Goal: Register for event/course

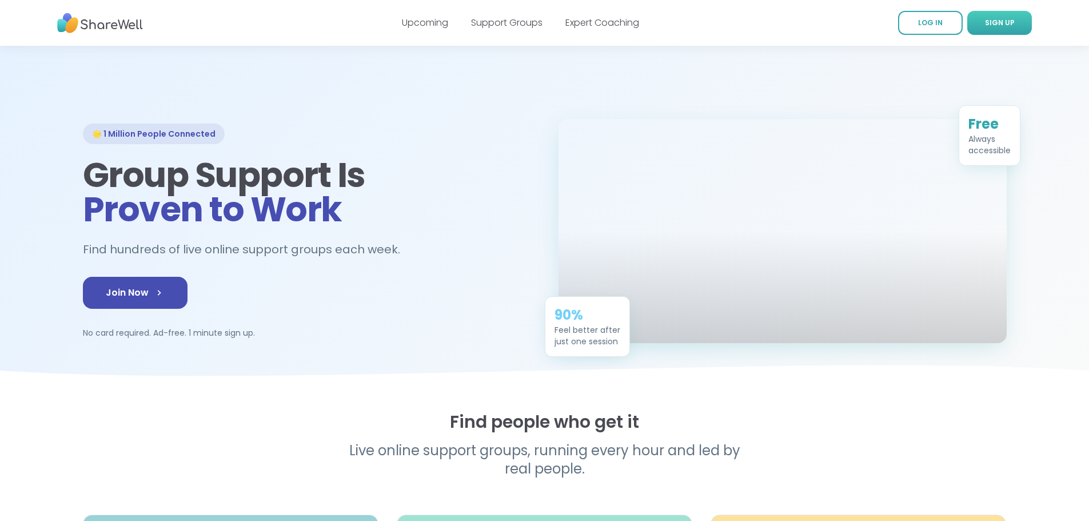
click at [997, 29] on link "SIGN UP" at bounding box center [999, 23] width 65 height 24
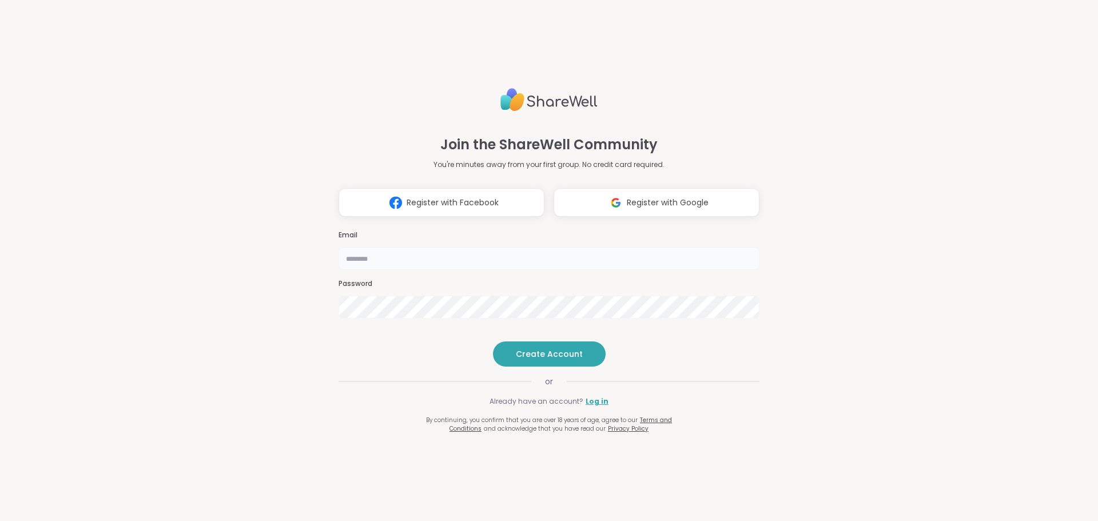
click at [467, 247] on input "email" at bounding box center [548, 258] width 421 height 23
type input "**********"
click at [536, 360] on span "Create Account" at bounding box center [549, 353] width 67 height 11
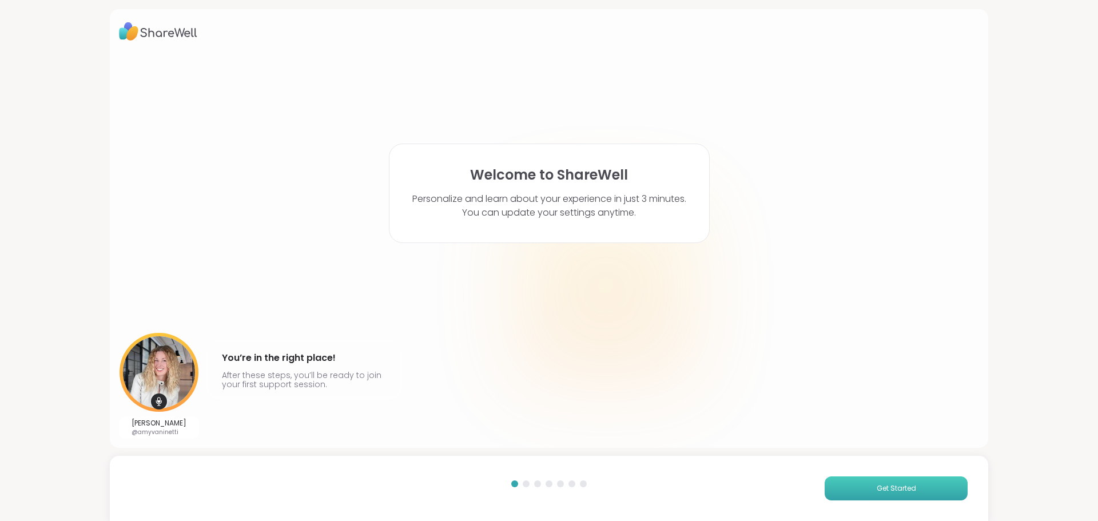
click at [876, 493] on span "Get Started" at bounding box center [895, 488] width 39 height 10
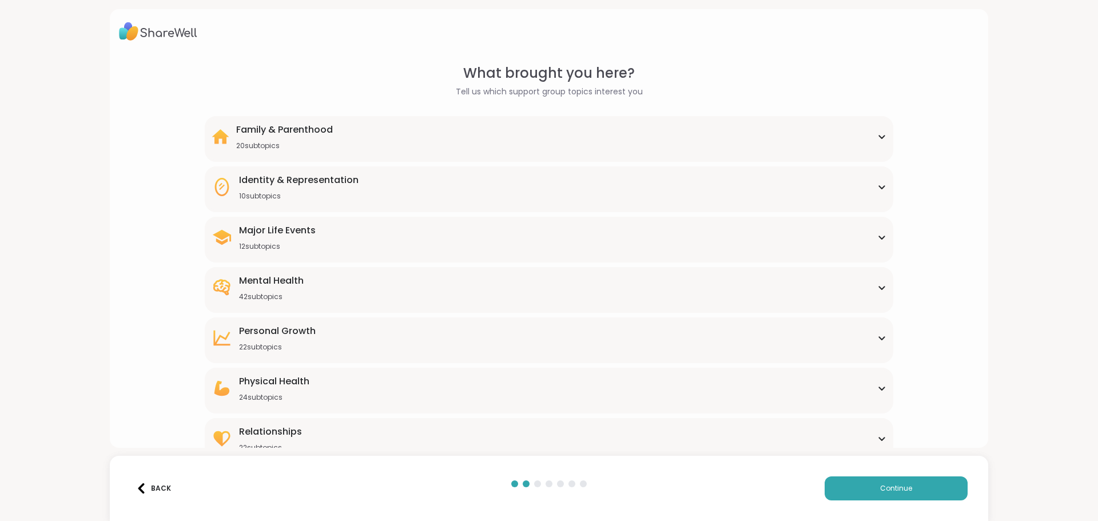
click at [376, 289] on div "Mental Health 42 subtopics" at bounding box center [549, 287] width 674 height 27
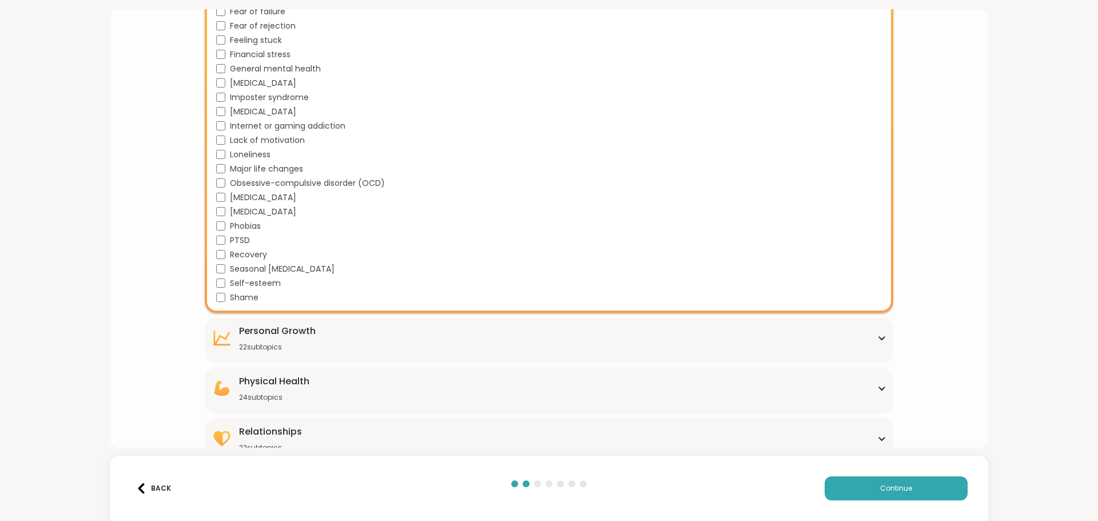
scroll to position [588, 0]
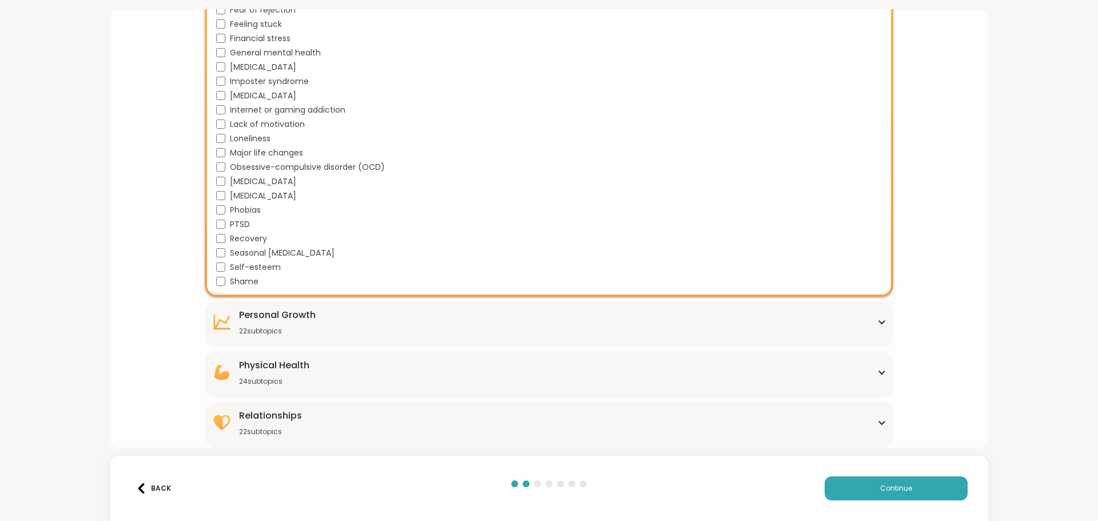
click at [326, 314] on div "Personal Growth 22 subtopics" at bounding box center [549, 321] width 674 height 27
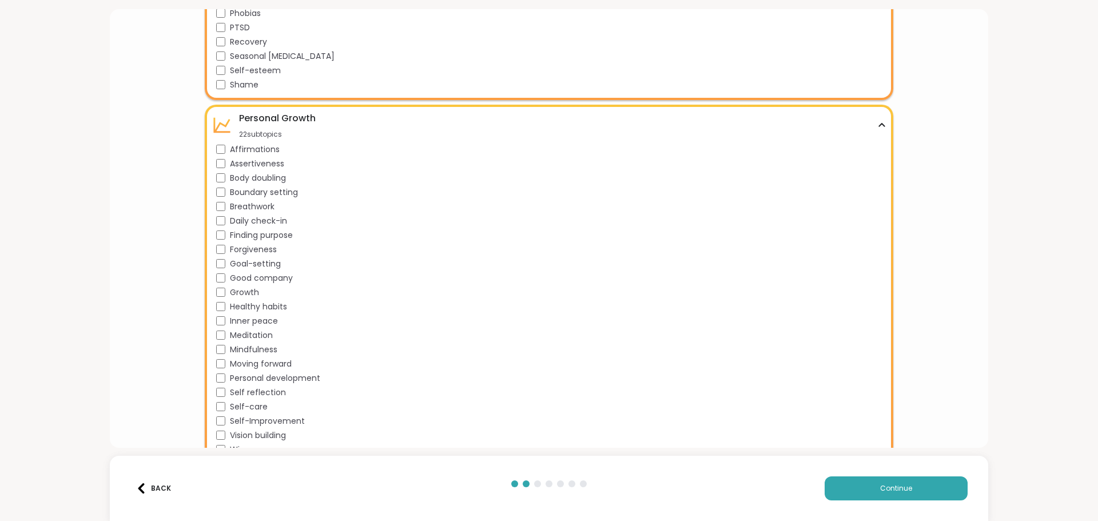
scroll to position [816, 0]
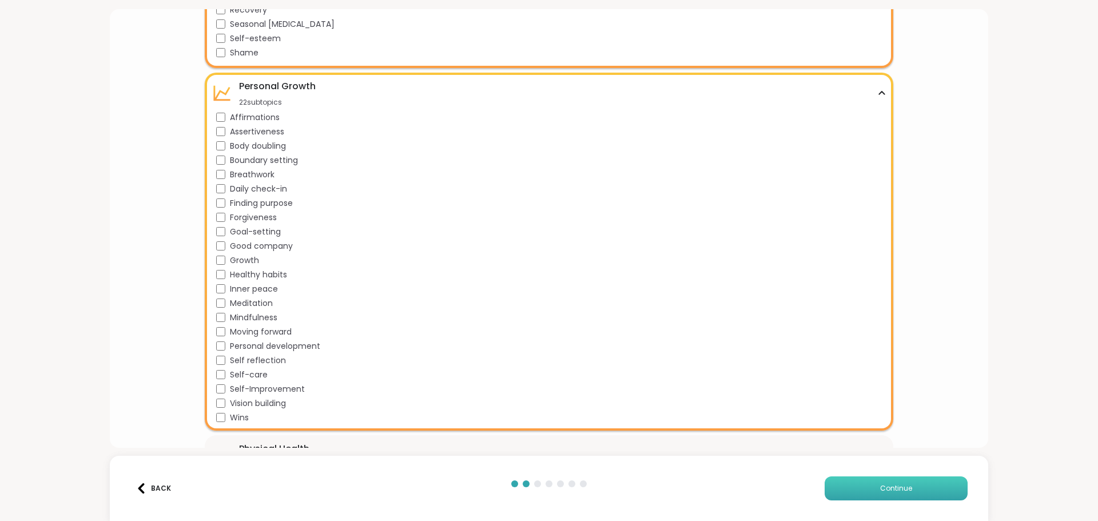
click at [835, 486] on button "Continue" at bounding box center [895, 488] width 143 height 24
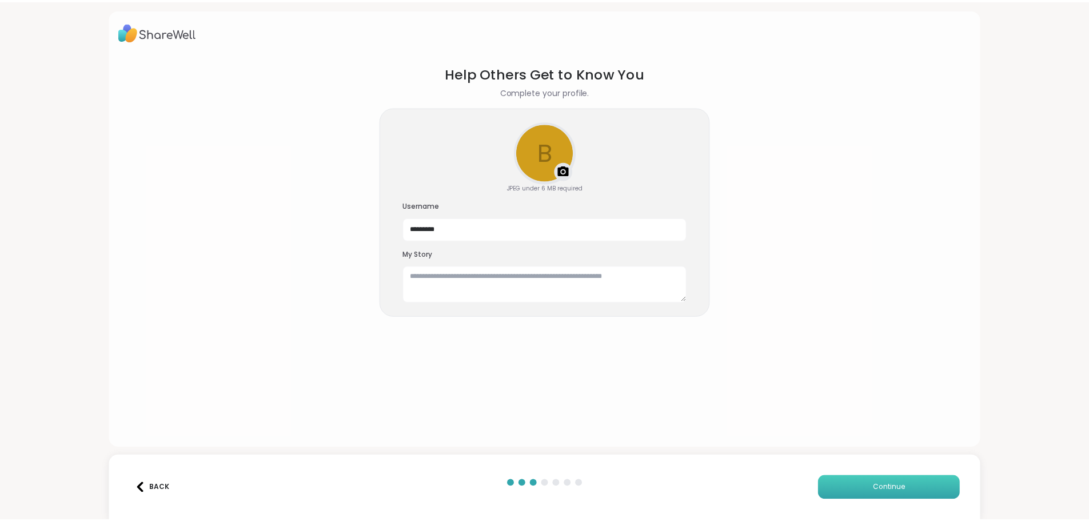
scroll to position [0, 0]
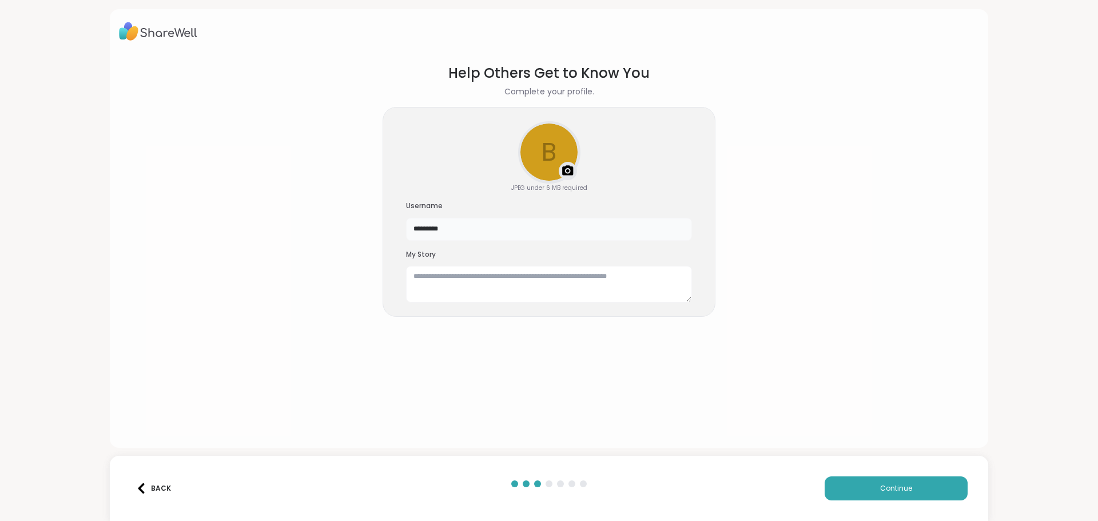
drag, startPoint x: 456, startPoint y: 230, endPoint x: 385, endPoint y: 216, distance: 72.4
click at [385, 216] on div "b Upload a profile photo JPEG under 6 MB required Username ********* My Story" at bounding box center [548, 212] width 333 height 210
type input "*"
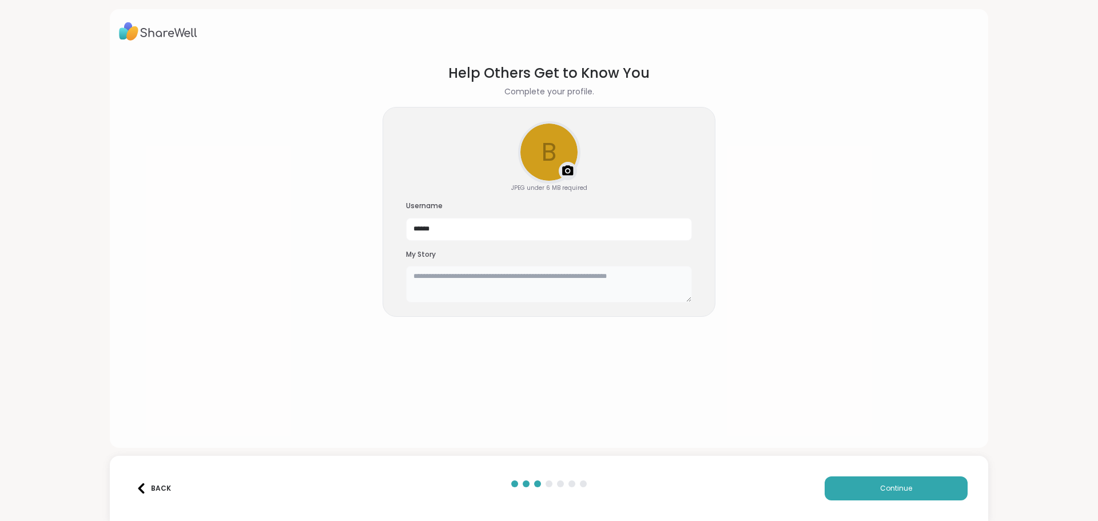
click at [424, 278] on textarea at bounding box center [549, 284] width 286 height 37
click at [844, 485] on button "Continue" at bounding box center [895, 488] width 143 height 24
drag, startPoint x: 442, startPoint y: 230, endPoint x: 378, endPoint y: 230, distance: 64.0
click at [382, 230] on div "b Upload a profile photo JPEG under 6 MB required Username ****** My Story" at bounding box center [548, 212] width 333 height 210
type input "*****"
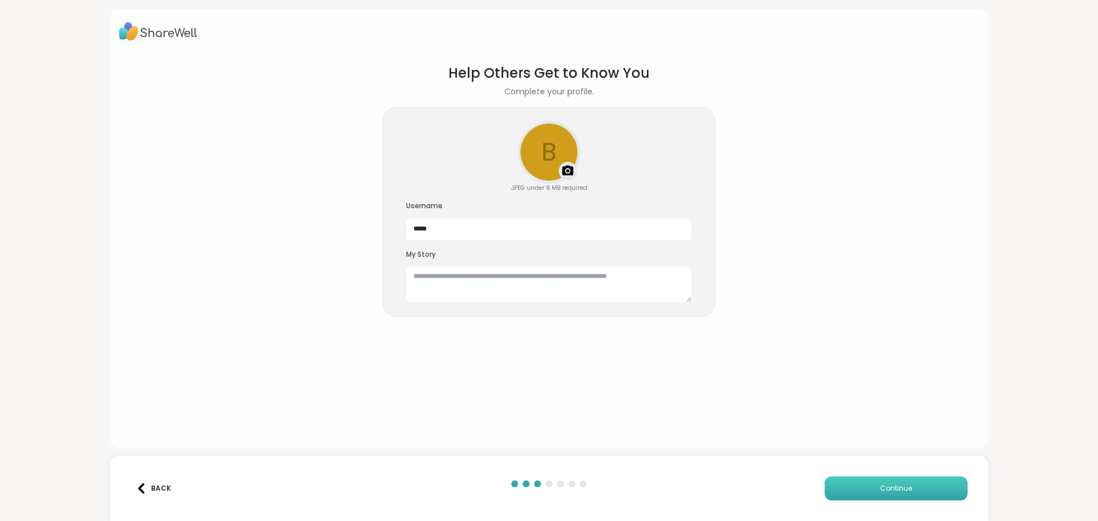
click at [844, 499] on button "Continue" at bounding box center [895, 488] width 143 height 24
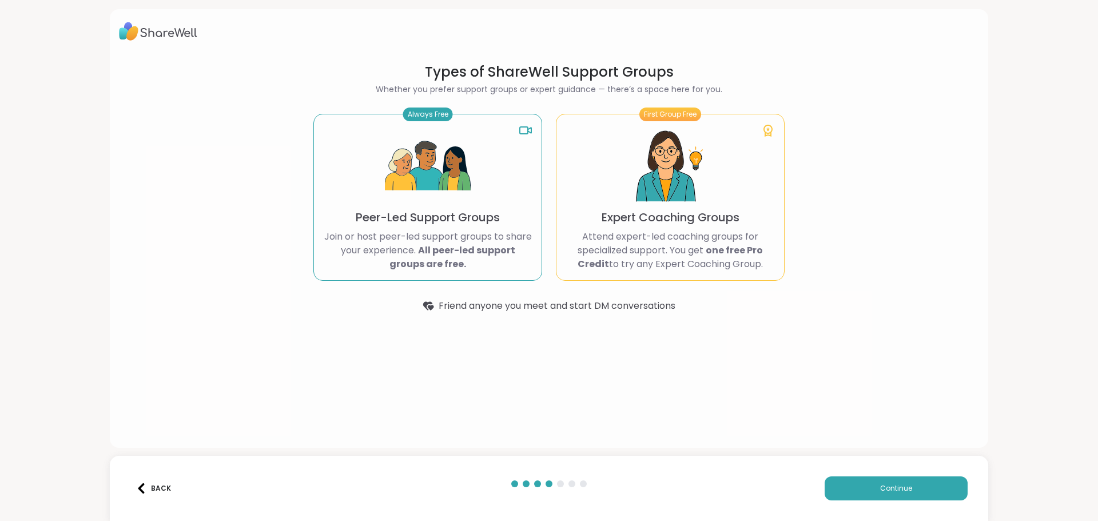
click at [474, 198] on div "Always Free Peer-Led Support Groups Join or host peer-led support groups to sha…" at bounding box center [427, 197] width 229 height 167
click at [475, 245] on b "All peer-led support groups are free." at bounding box center [452, 257] width 126 height 27
click at [902, 486] on span "Continue" at bounding box center [896, 488] width 32 height 10
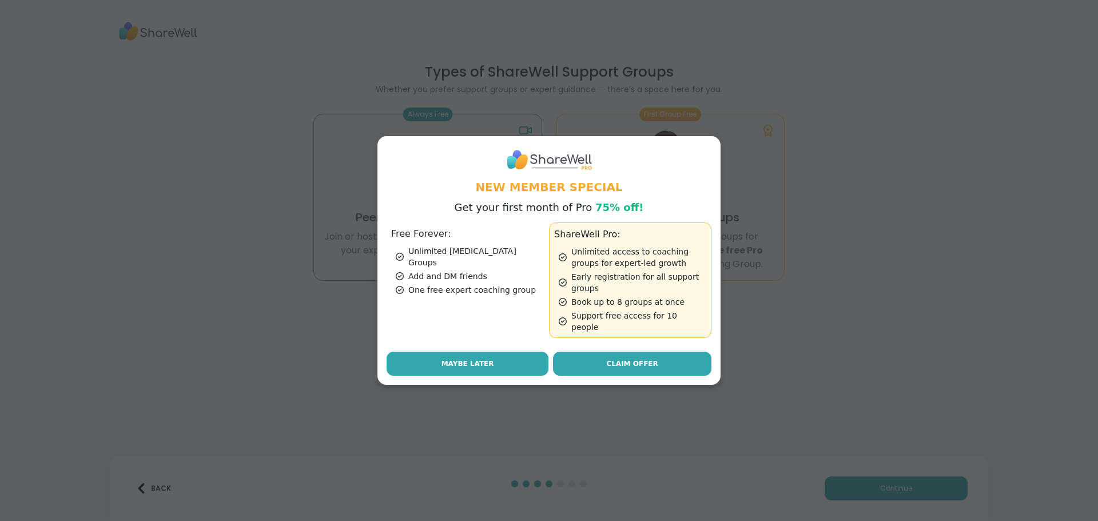
click at [462, 364] on button "Maybe Later" at bounding box center [467, 364] width 162 height 24
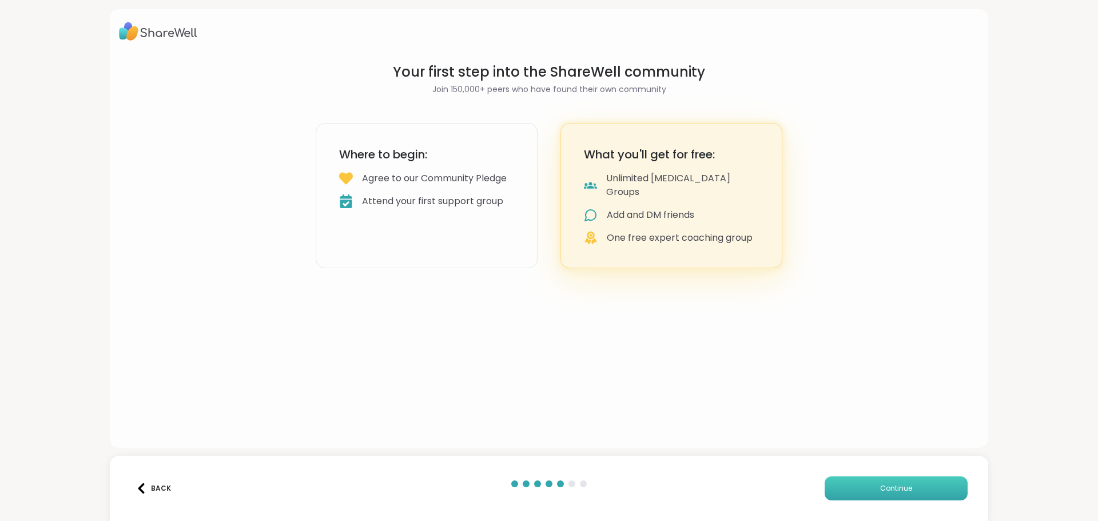
click at [862, 480] on button "Continue" at bounding box center [895, 488] width 143 height 24
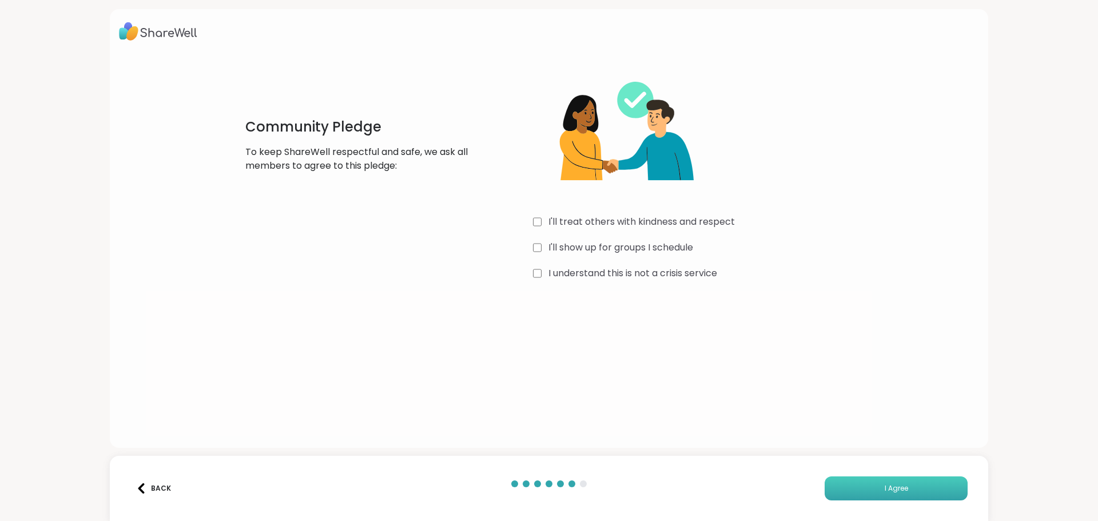
click at [901, 481] on button "I Agree" at bounding box center [895, 488] width 143 height 24
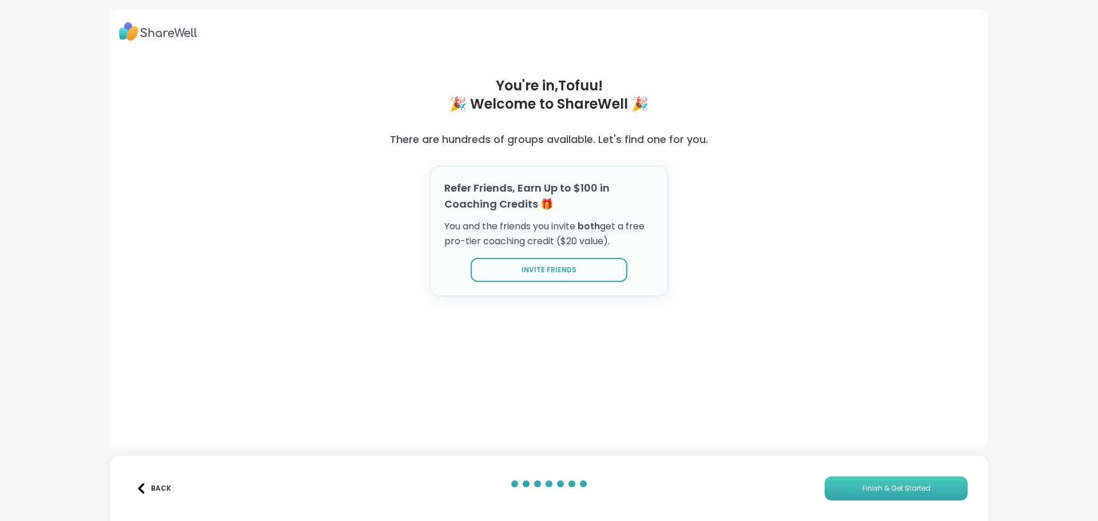
click at [862, 489] on span "Finish & Get Started" at bounding box center [896, 488] width 68 height 10
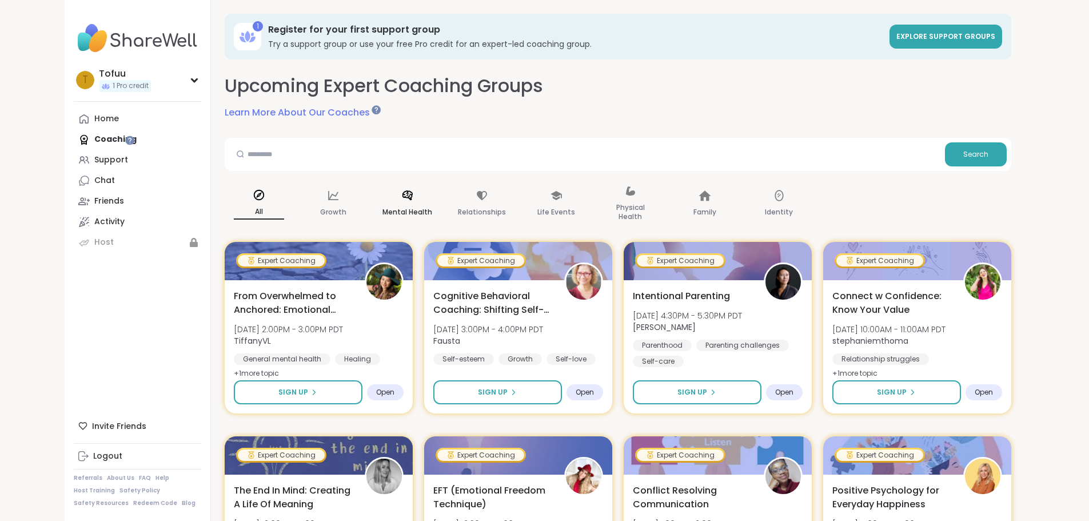
click at [382, 208] on p "Mental Health" at bounding box center [407, 212] width 50 height 14
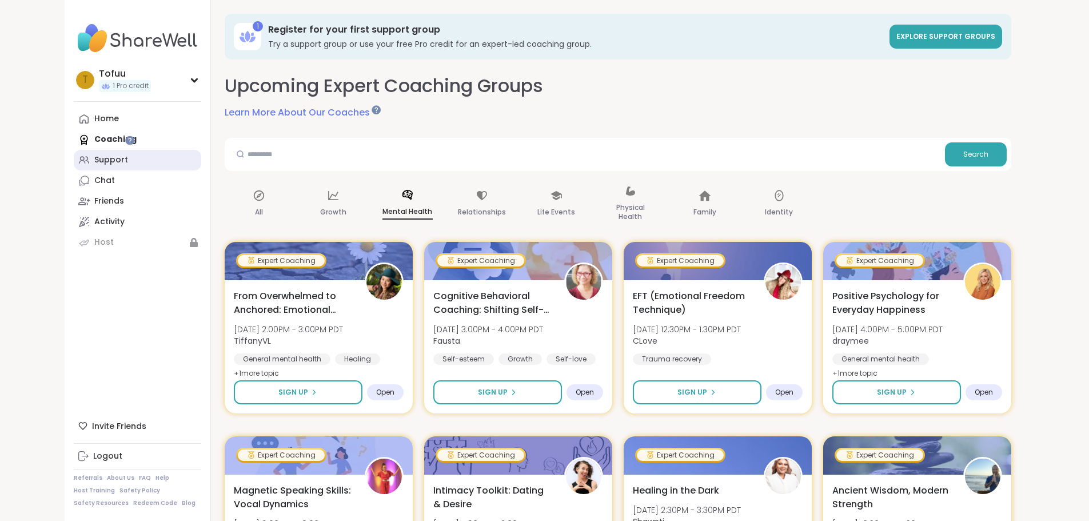
click at [94, 160] on div "Support" at bounding box center [111, 159] width 34 height 11
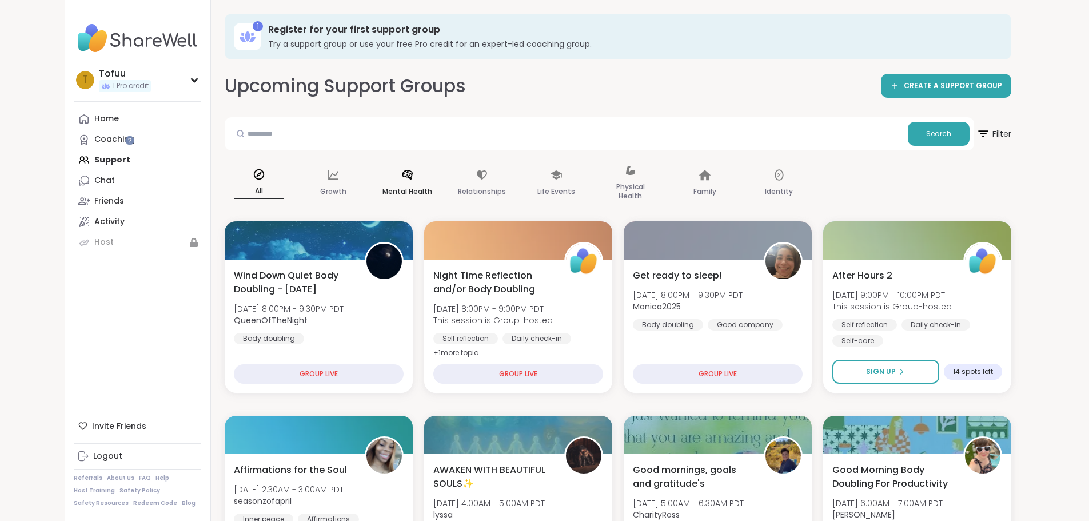
click at [382, 189] on p "Mental Health" at bounding box center [407, 192] width 50 height 14
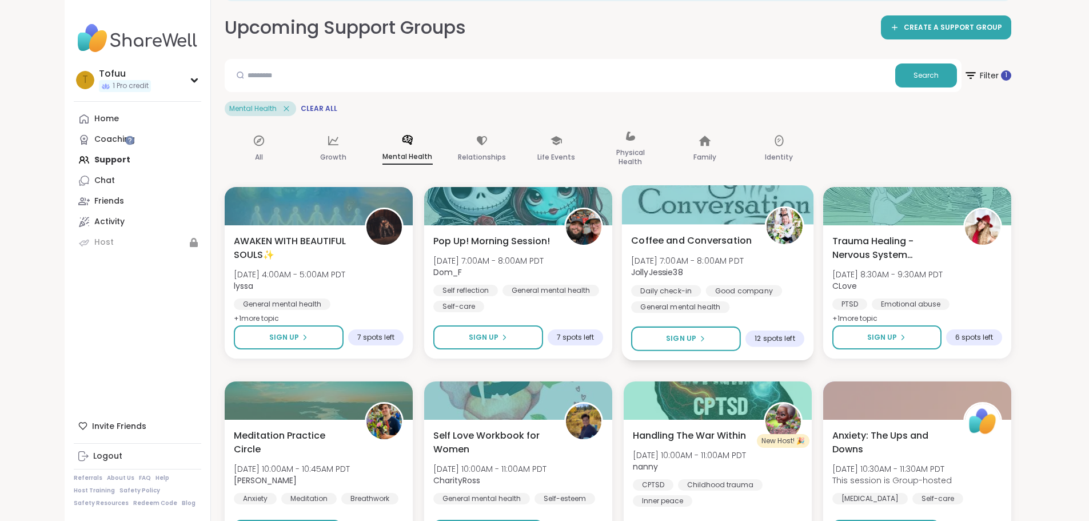
scroll to position [57, 0]
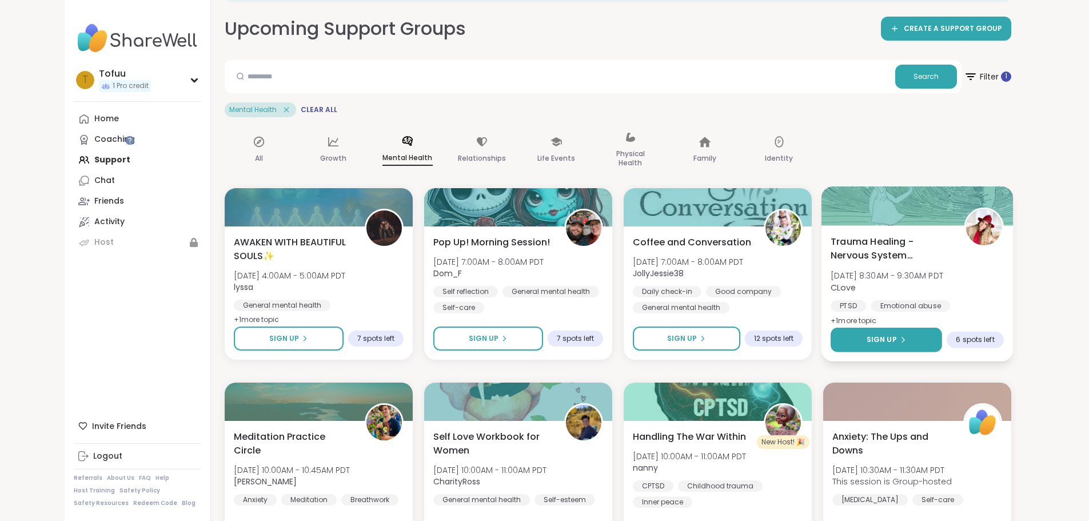
click at [907, 338] on button "Sign Up" at bounding box center [886, 340] width 111 height 25
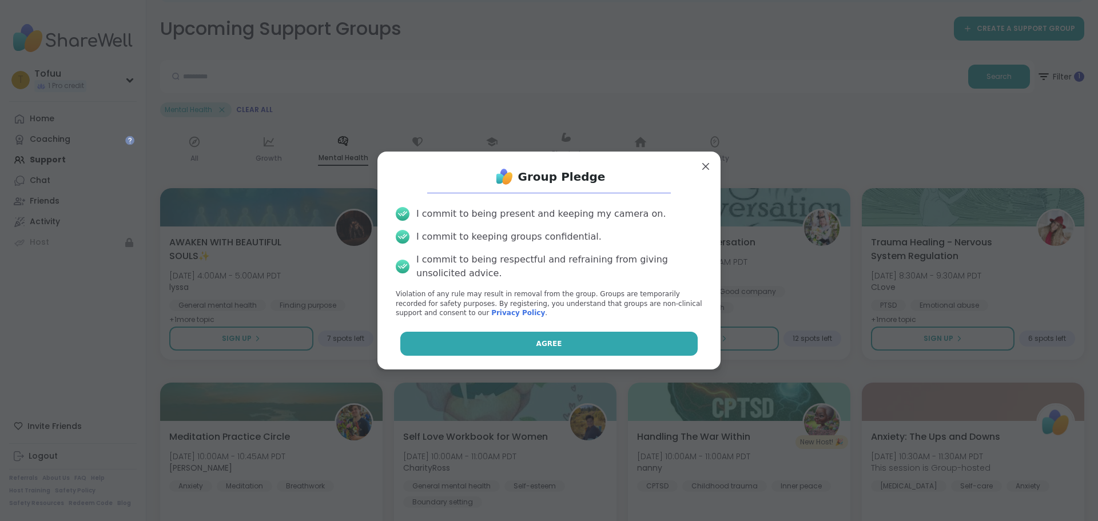
click at [557, 342] on button "Agree" at bounding box center [549, 344] width 298 height 24
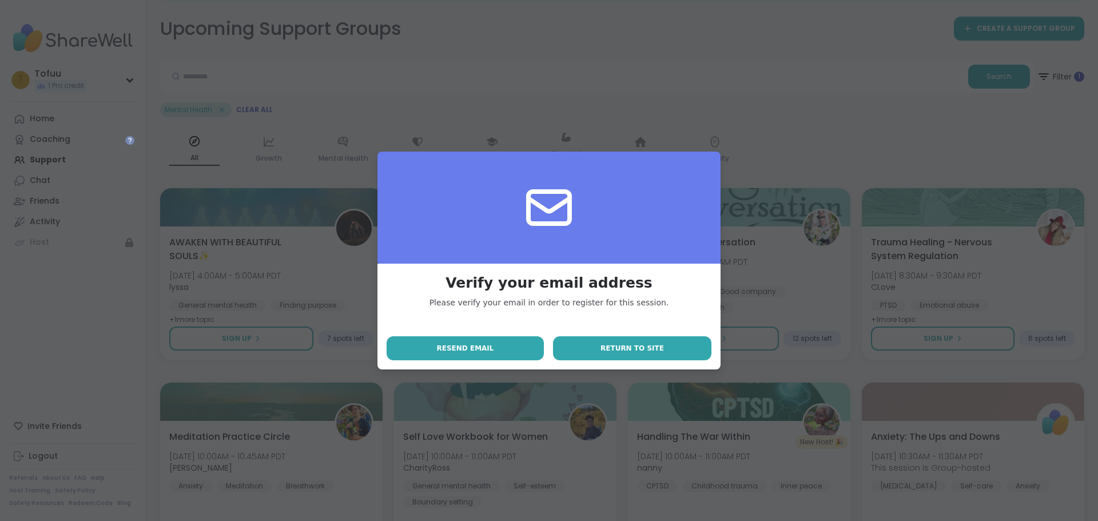
click at [595, 348] on button "Return to site" at bounding box center [632, 348] width 158 height 24
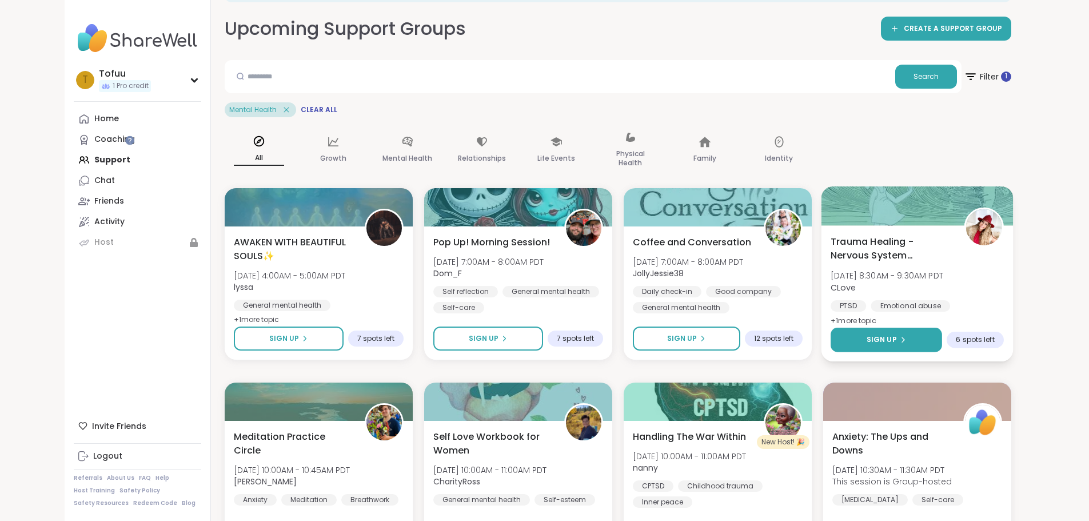
click at [942, 333] on button "Sign Up" at bounding box center [886, 340] width 111 height 25
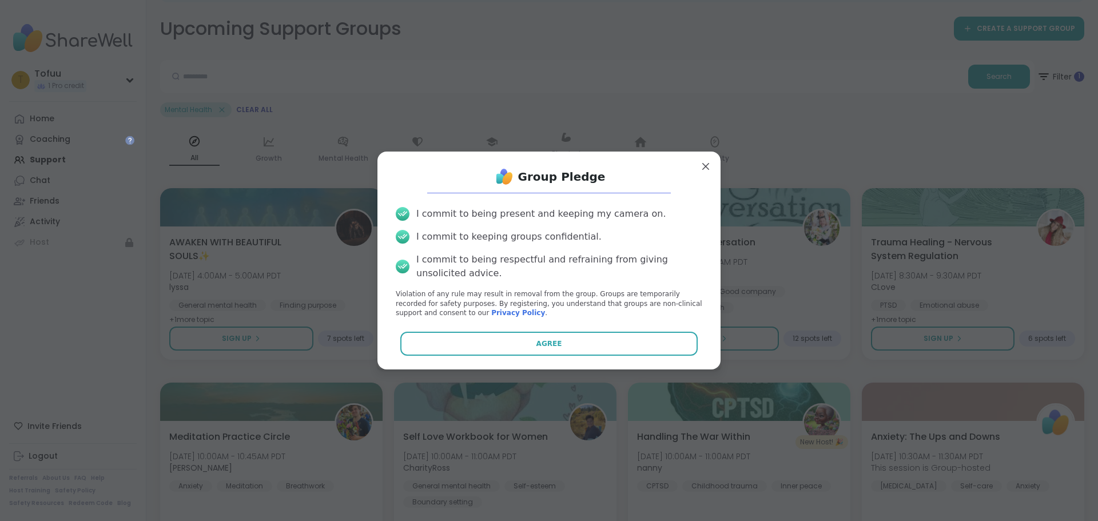
click at [593, 357] on div "Group Pledge I commit to being present and keeping my camera on. I commit to ke…" at bounding box center [548, 261] width 325 height 200
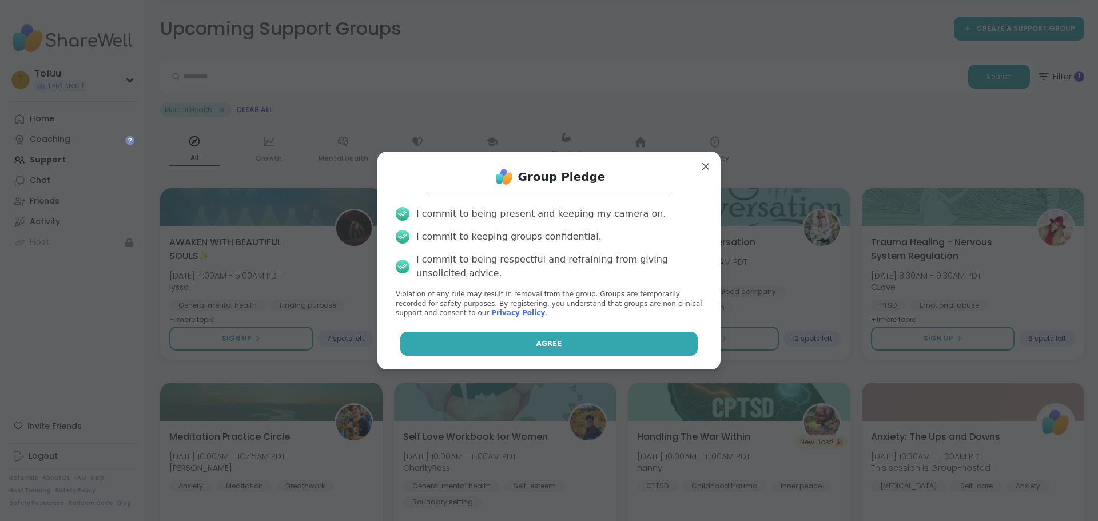
click at [589, 349] on button "Agree" at bounding box center [549, 344] width 298 height 24
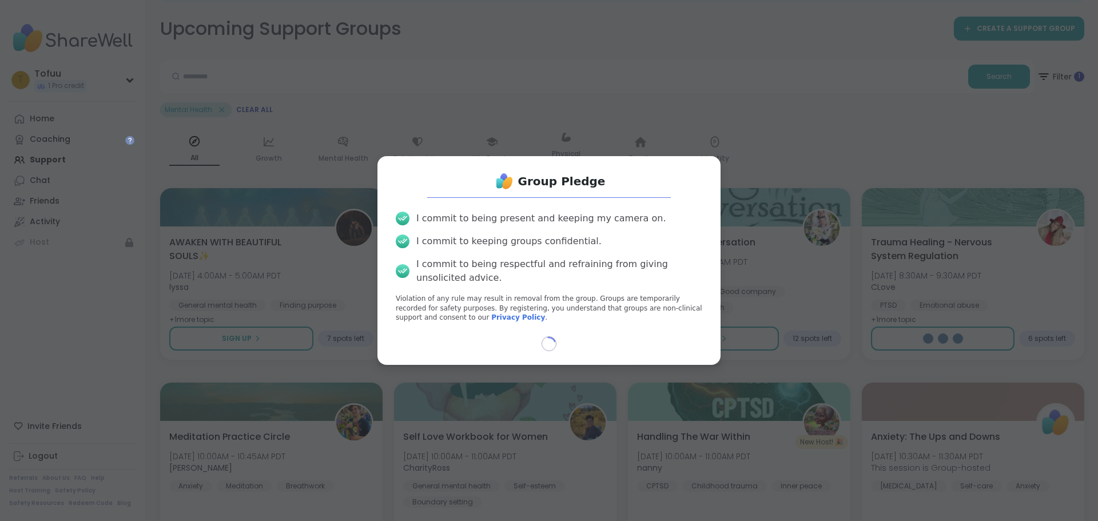
select select "**"
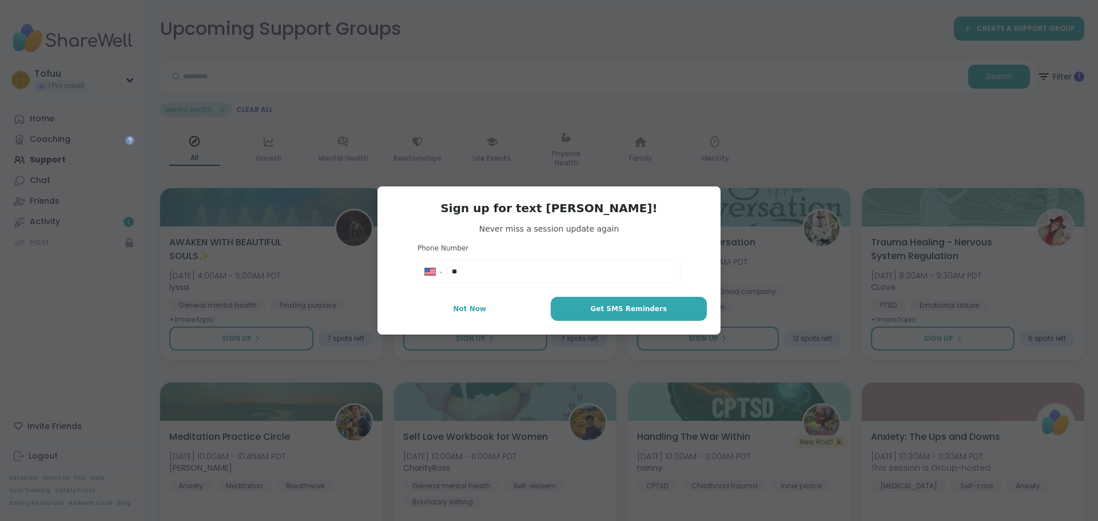
click at [492, 273] on input "**" at bounding box center [562, 271] width 221 height 11
type input "**********"
click at [595, 305] on span "Get SMS Reminders" at bounding box center [628, 309] width 77 height 10
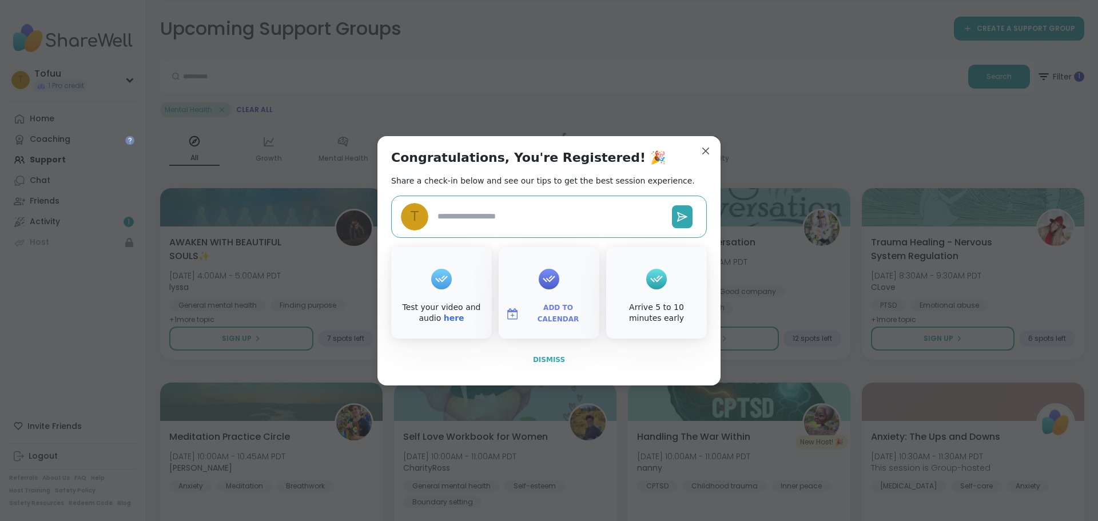
click at [541, 362] on span "Dismiss" at bounding box center [549, 360] width 32 height 8
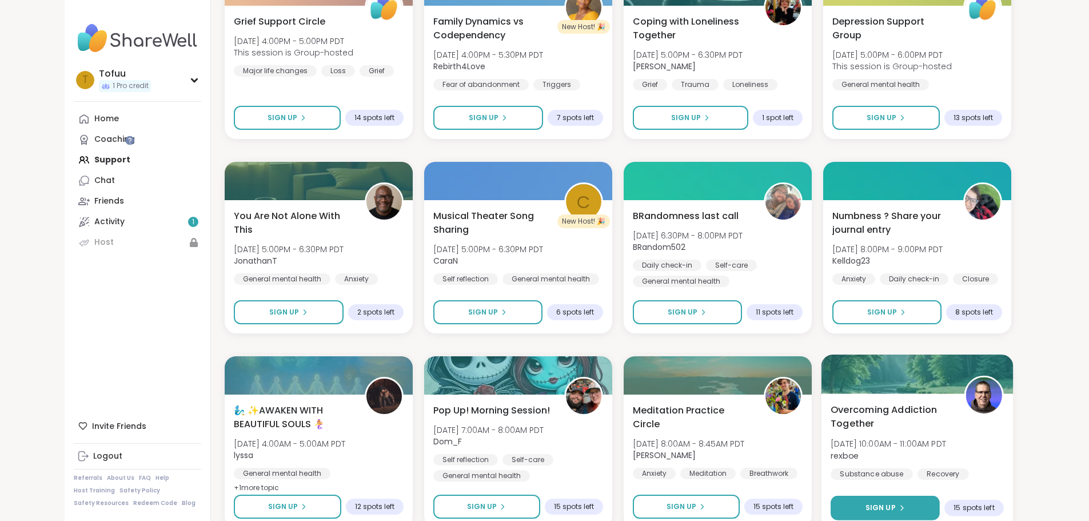
scroll to position [800, 0]
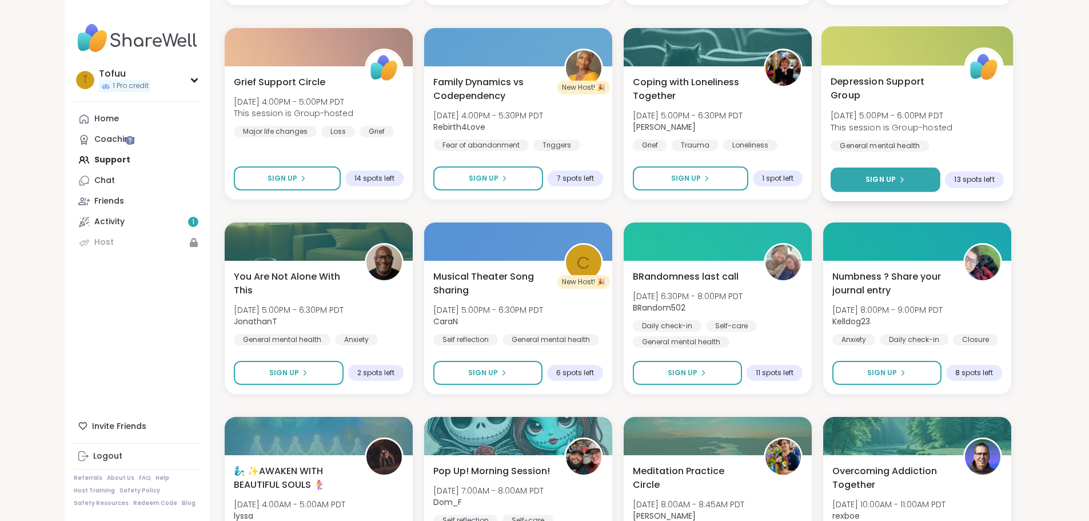
click at [910, 178] on button "Sign Up" at bounding box center [886, 180] width 110 height 25
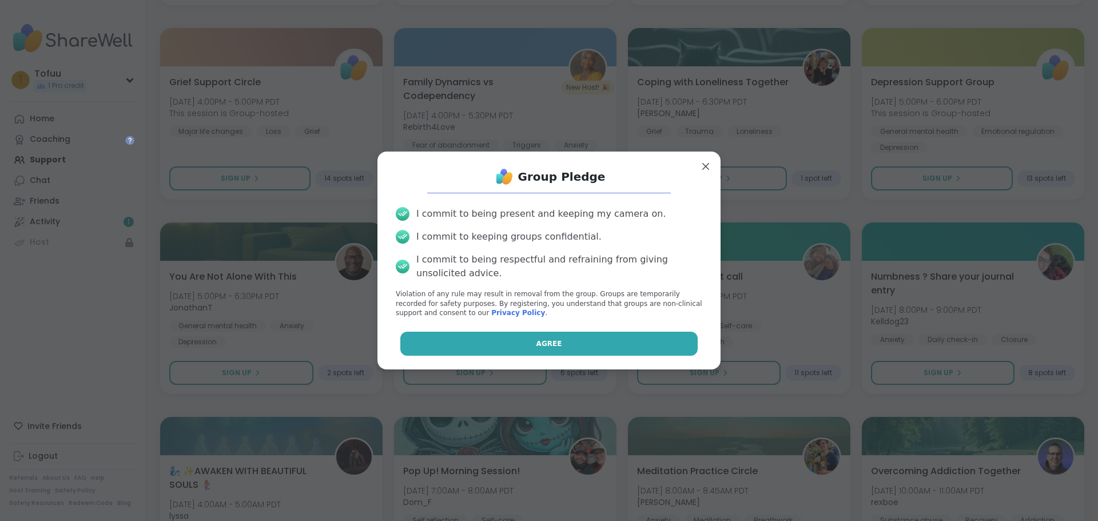
click at [497, 344] on button "Agree" at bounding box center [549, 344] width 298 height 24
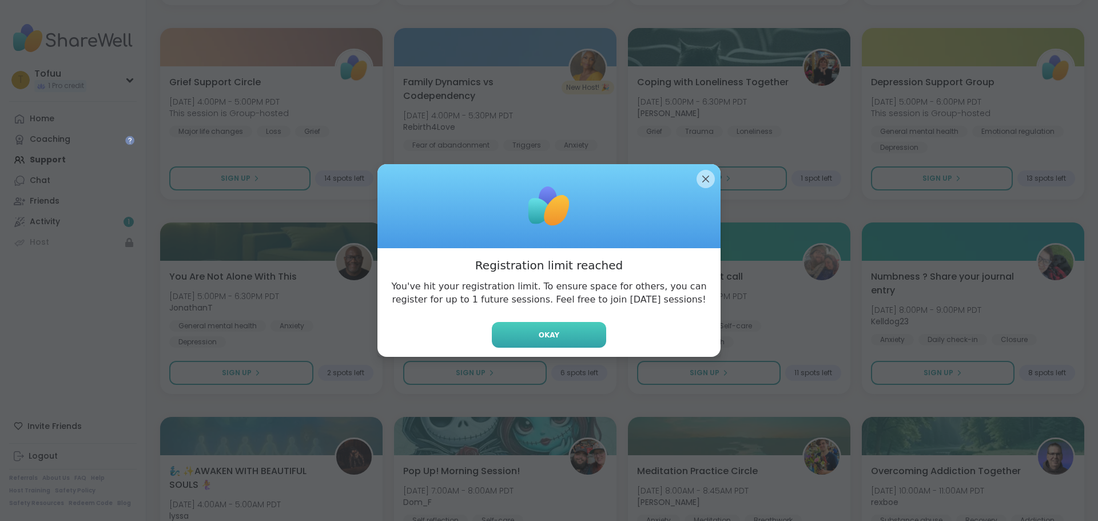
click at [550, 337] on span "Okay" at bounding box center [549, 335] width 21 height 10
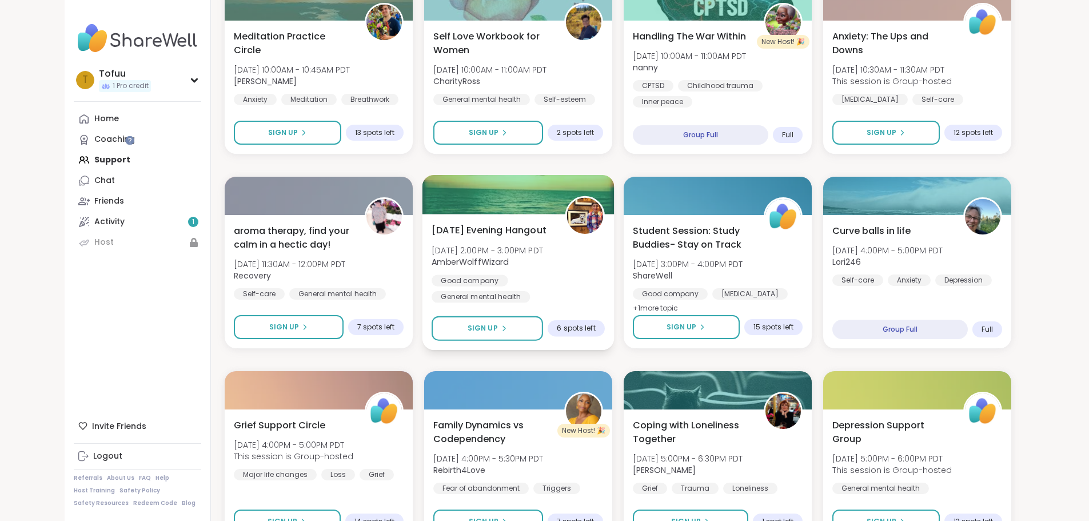
scroll to position [114, 0]
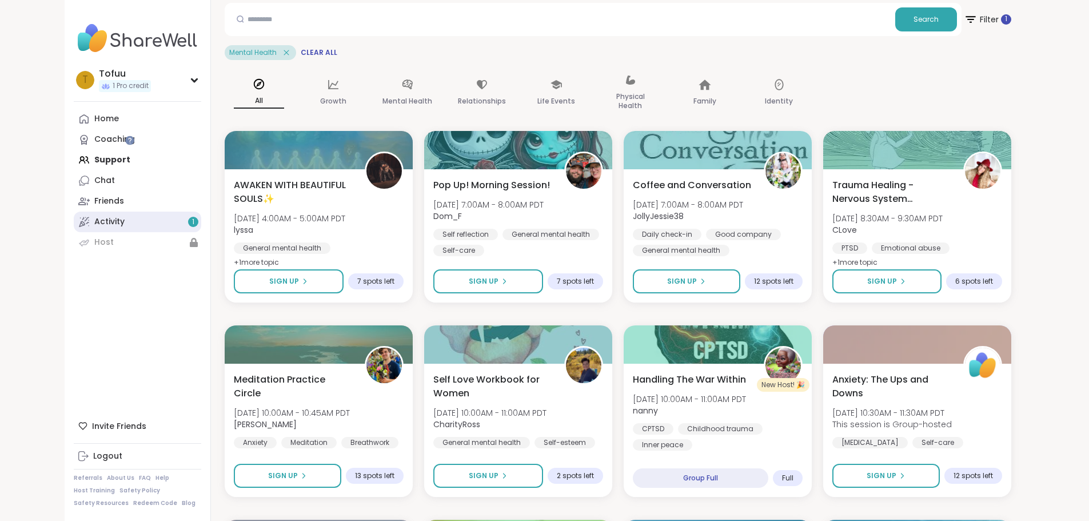
click at [94, 222] on div "Activity 1" at bounding box center [109, 221] width 30 height 11
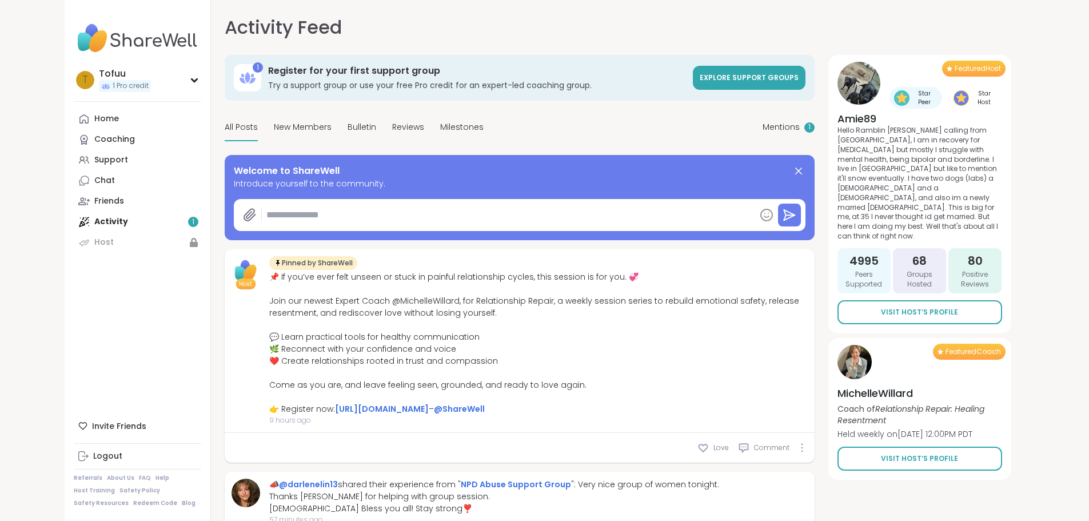
type textarea "*"
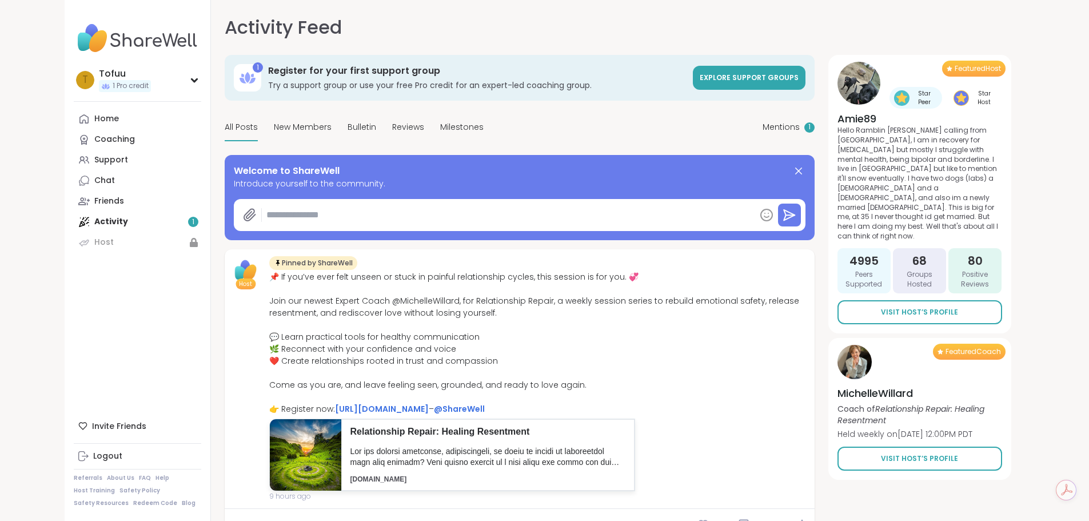
click at [74, 221] on div "Home Coaching Support Chat Friends Activity 1 Host" at bounding box center [137, 181] width 127 height 144
